Goal: Task Accomplishment & Management: Manage account settings

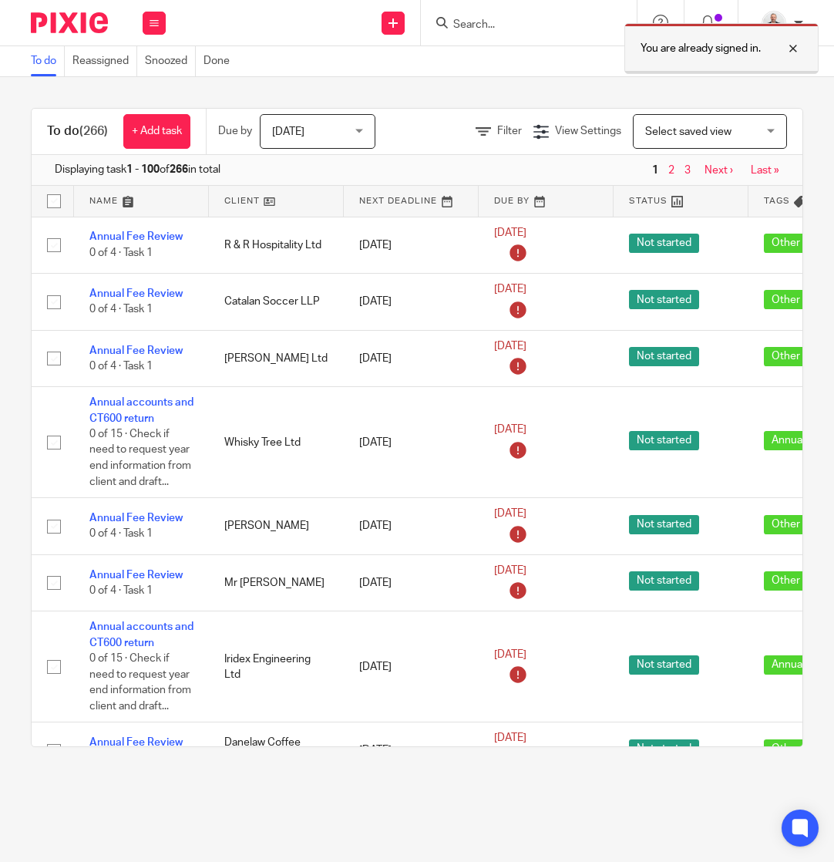
click at [793, 46] on div at bounding box center [782, 48] width 42 height 19
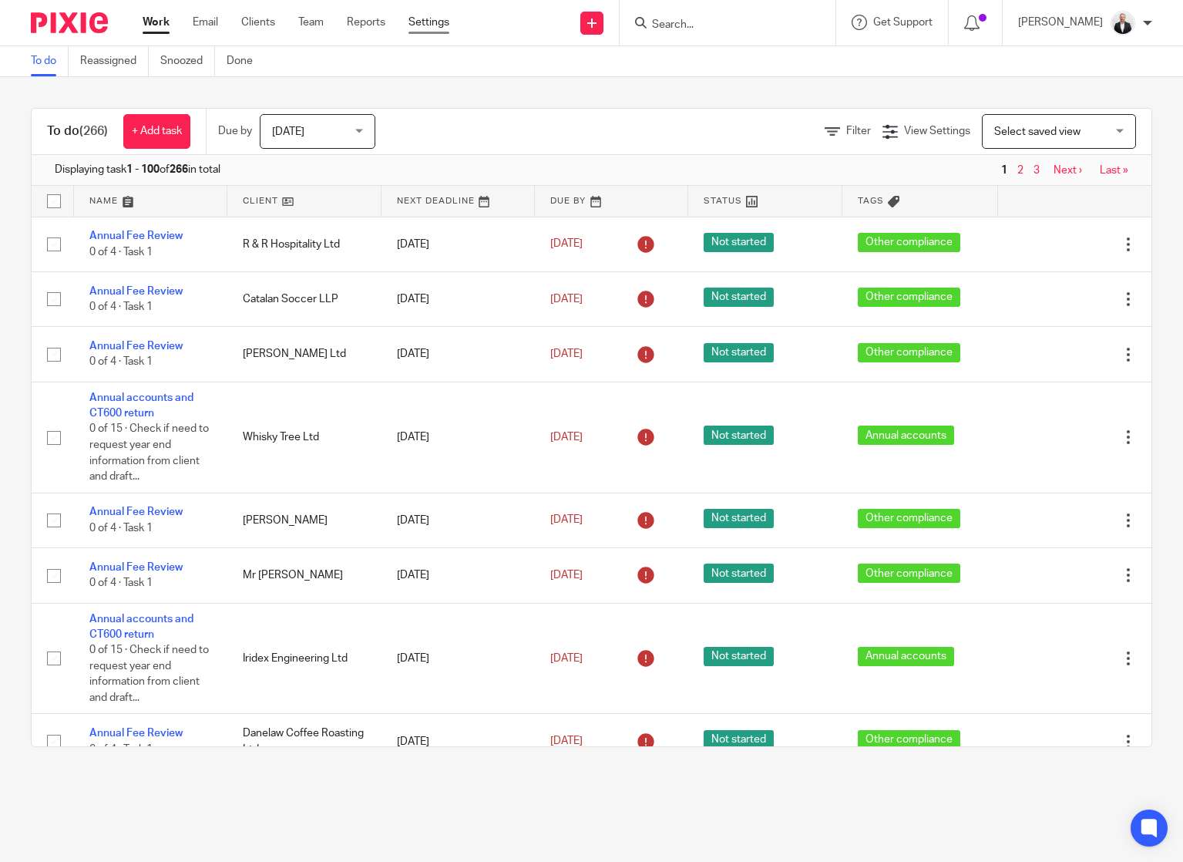
click at [419, 16] on link "Settings" at bounding box center [429, 22] width 41 height 15
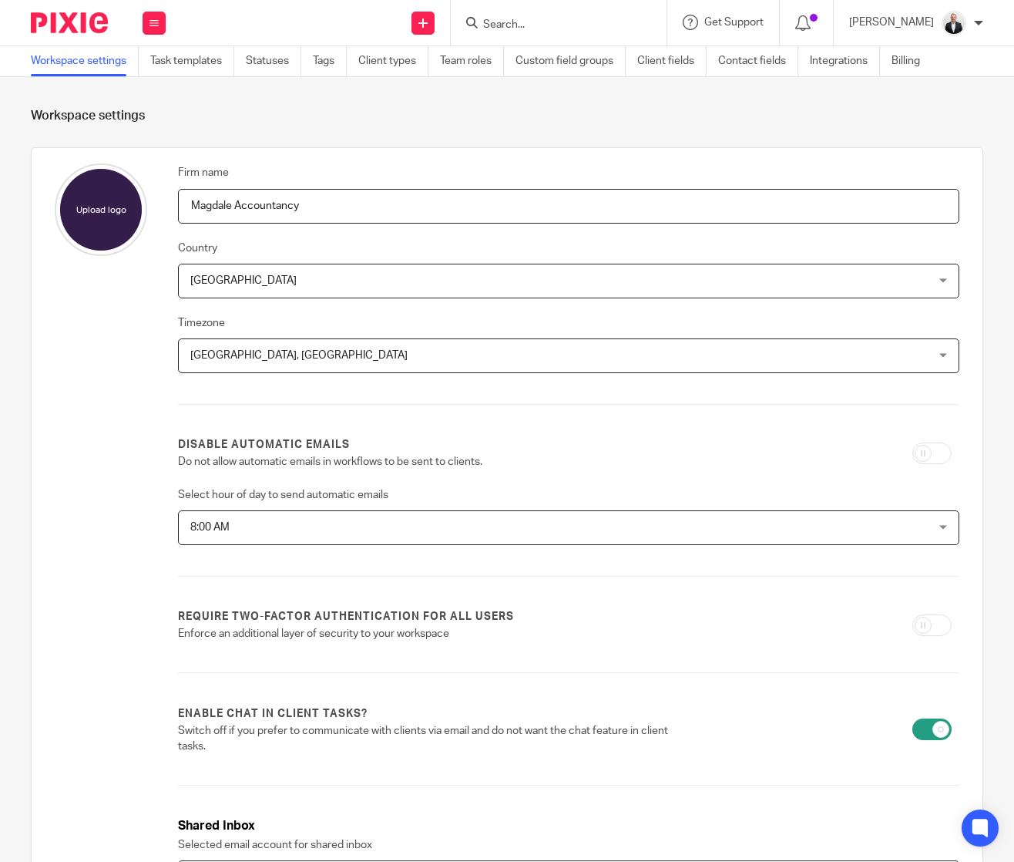
click at [756, 143] on form "Workspace settings Firm name [PERSON_NAME] Accountancy Country [GEOGRAPHIC_DATA…" at bounding box center [507, 585] width 953 height 954
click at [839, 113] on h1 "Workspace settings" at bounding box center [507, 116] width 953 height 16
click at [978, 382] on section "Workspace settings Firm name [PERSON_NAME] Accountancy Country [GEOGRAPHIC_DATA…" at bounding box center [507, 585] width 1014 height 1016
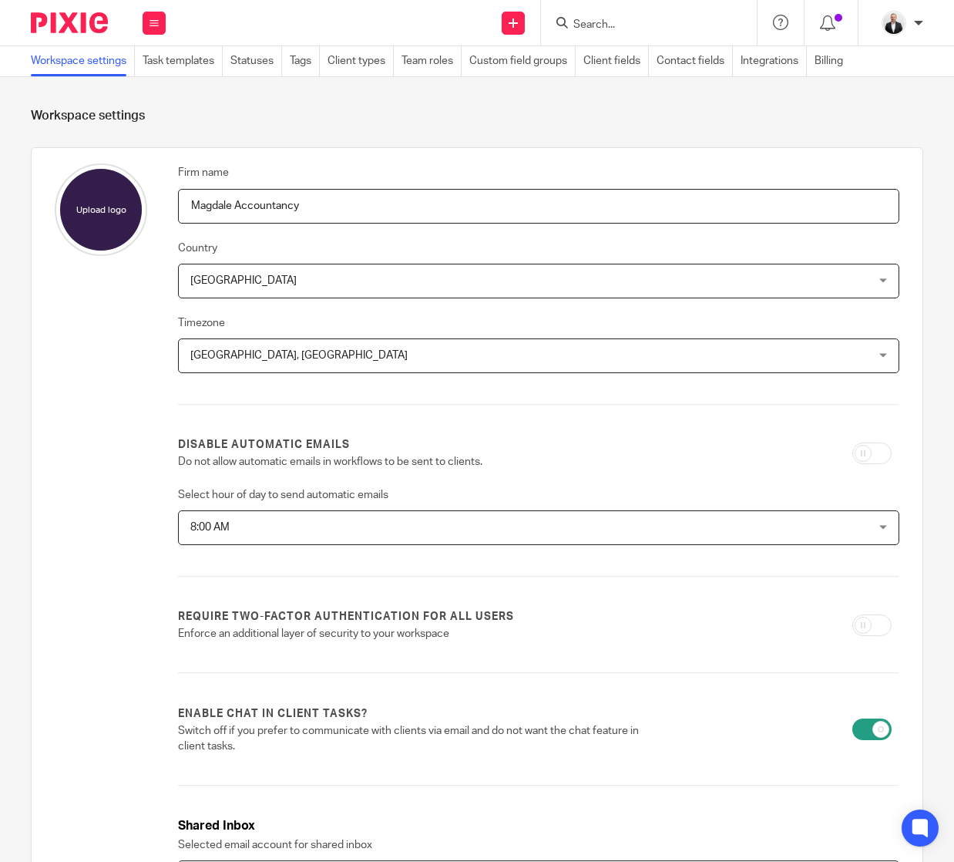
click at [930, 395] on section "Workspace settings Firm name [PERSON_NAME] Accountancy Country [GEOGRAPHIC_DATA…" at bounding box center [477, 585] width 954 height 1016
